Goal: Check status: Check status

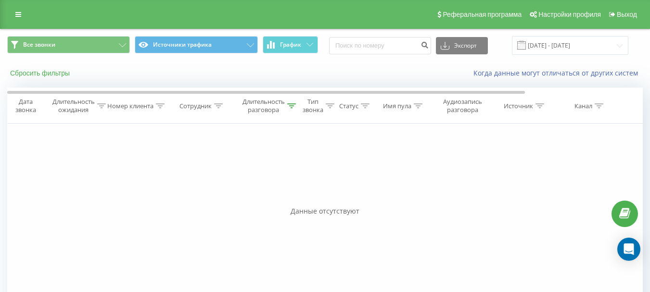
click at [53, 69] on button "Сбросить фильтры" at bounding box center [40, 73] width 67 height 9
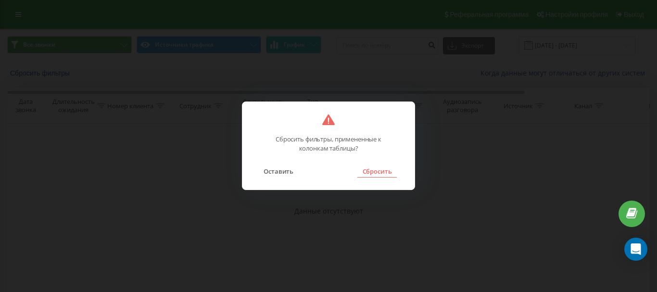
click at [384, 172] on button "Сбросить" at bounding box center [377, 171] width 39 height 13
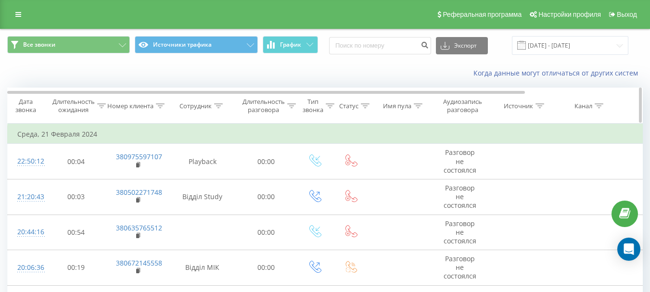
click at [195, 110] on div "Сотрудник" at bounding box center [195, 106] width 32 height 8
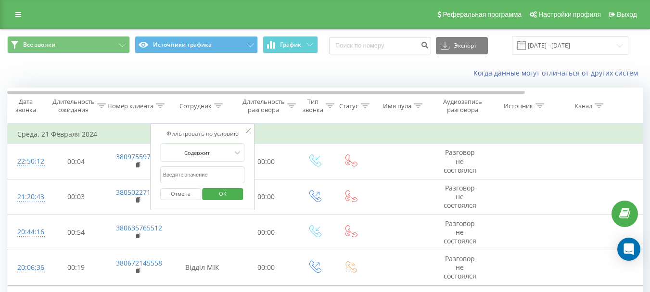
click at [189, 177] on input "text" at bounding box center [202, 174] width 85 height 17
type input "[PERSON_NAME] CC"
click at [218, 192] on span "OK" at bounding box center [222, 193] width 27 height 15
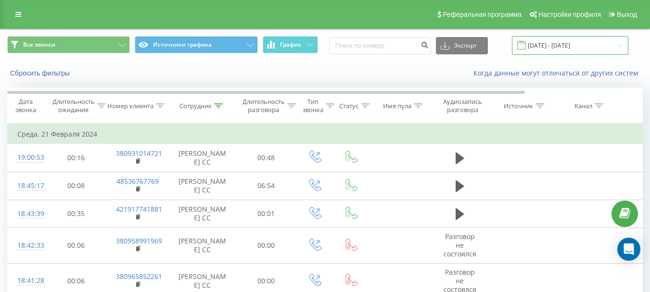
click at [546, 50] on input "21.02.2024 - 21.02.2024" at bounding box center [570, 45] width 116 height 19
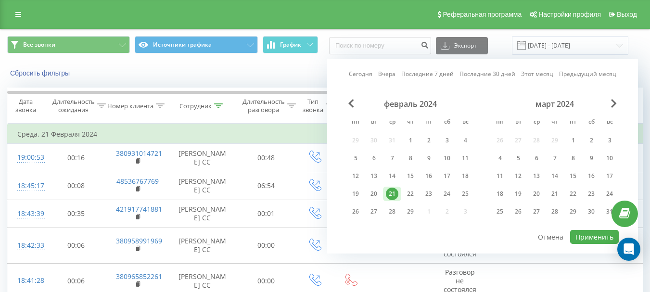
click at [362, 73] on link "Сегодня" at bounding box center [361, 73] width 24 height 9
click at [590, 235] on button "Применить" at bounding box center [594, 237] width 49 height 14
type input "20.09.2025 - 20.09.2025"
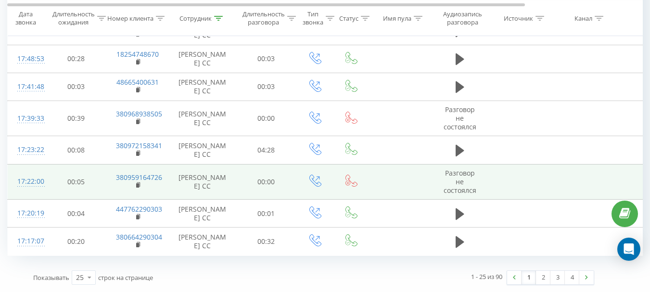
scroll to position [773, 0]
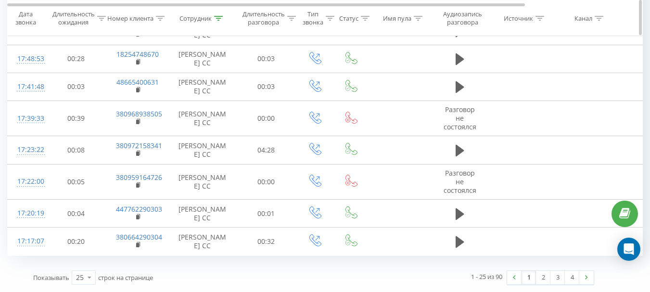
click at [256, 19] on div "Длительность разговора" at bounding box center [264, 18] width 42 height 16
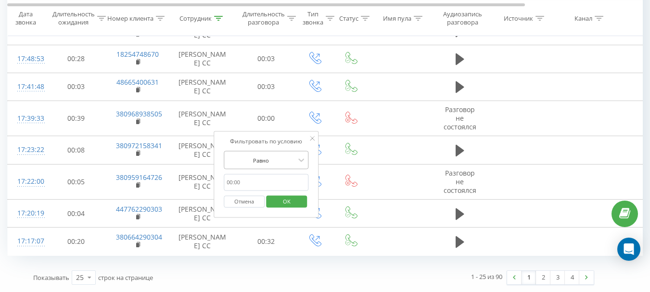
click at [260, 155] on div at bounding box center [261, 159] width 68 height 9
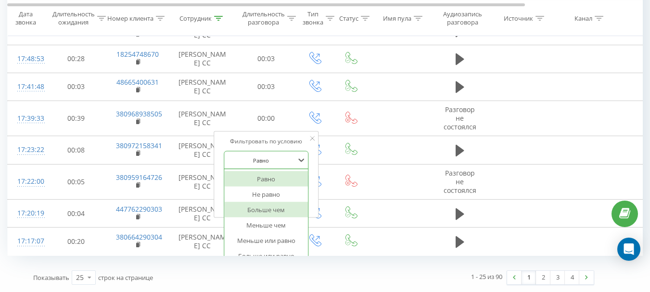
click at [266, 202] on div "Больше чем" at bounding box center [266, 209] width 84 height 15
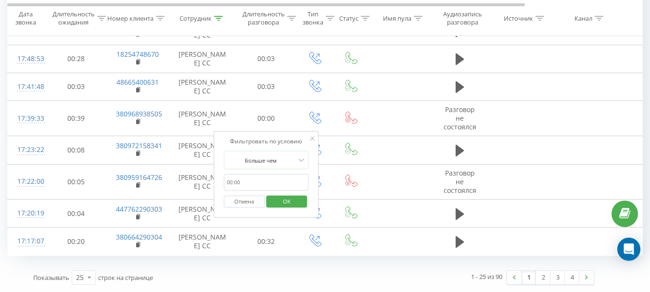
click at [264, 174] on input "text" at bounding box center [266, 182] width 85 height 17
type input "00:59"
click at [287, 193] on span "OK" at bounding box center [286, 200] width 27 height 15
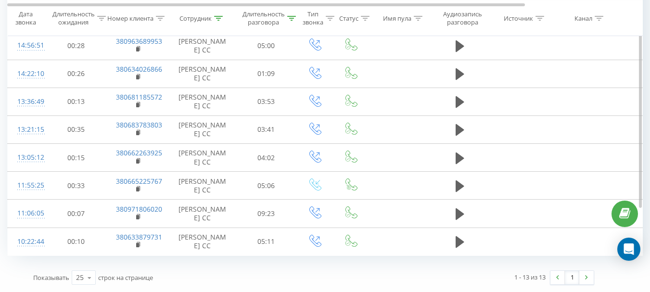
scroll to position [348, 0]
